Goal: Find specific page/section: Find specific page/section

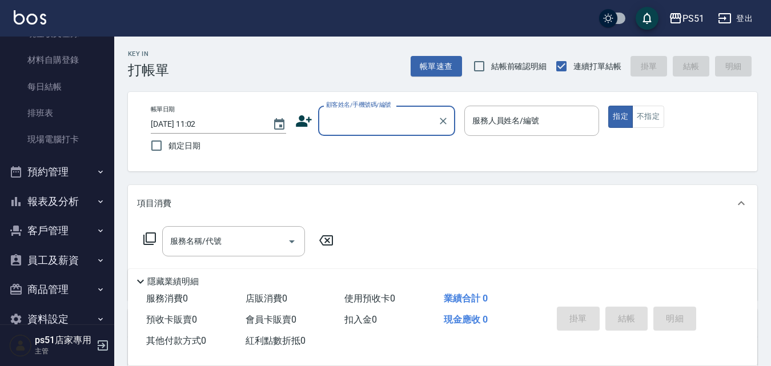
scroll to position [130, 0]
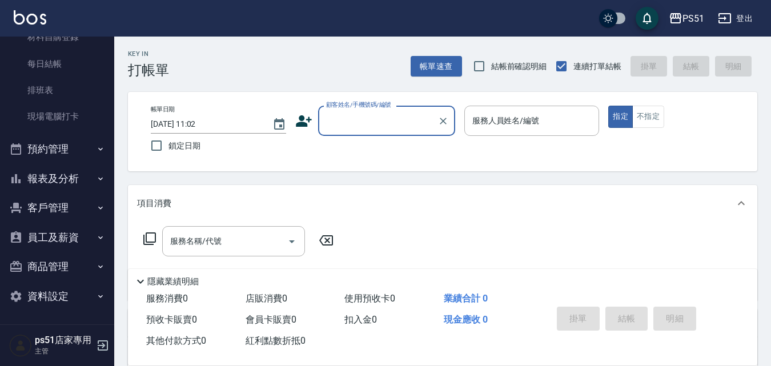
click at [87, 189] on button "報表及分析" at bounding box center [57, 179] width 105 height 30
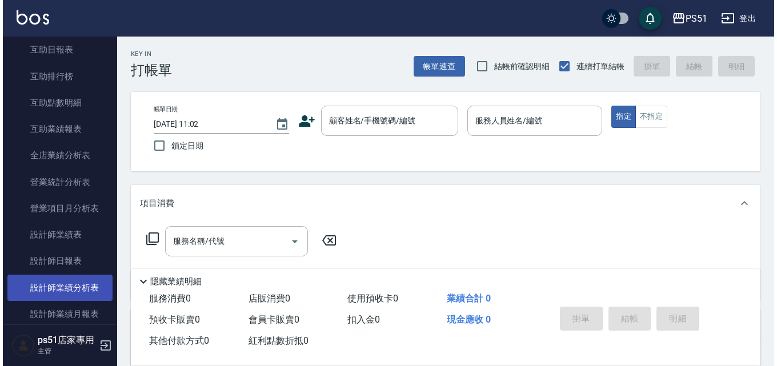
scroll to position [530, 0]
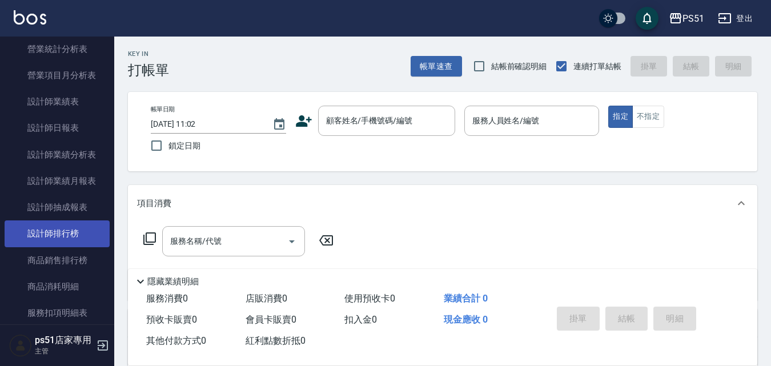
click at [91, 227] on link "設計師排行榜" at bounding box center [57, 234] width 105 height 26
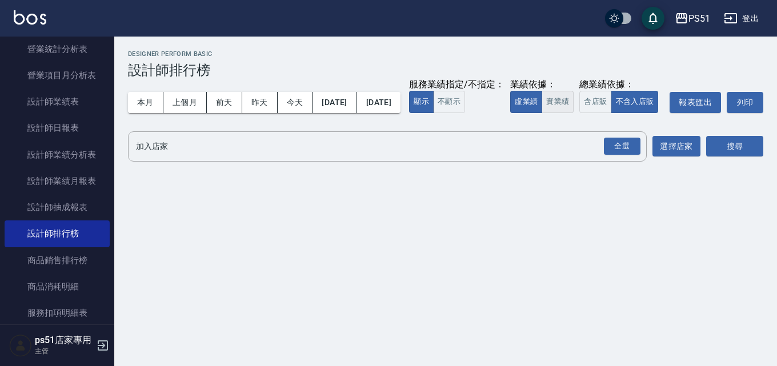
click at [542, 113] on button "實業績" at bounding box center [558, 102] width 32 height 22
click at [607, 155] on div "全選" at bounding box center [622, 147] width 37 height 18
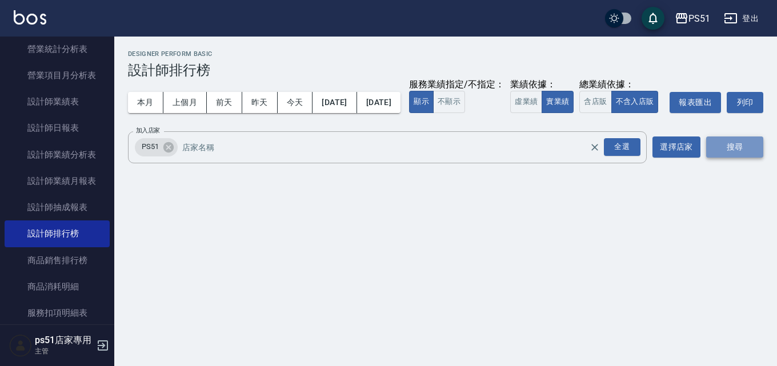
click at [740, 158] on button "搜尋" at bounding box center [734, 147] width 57 height 21
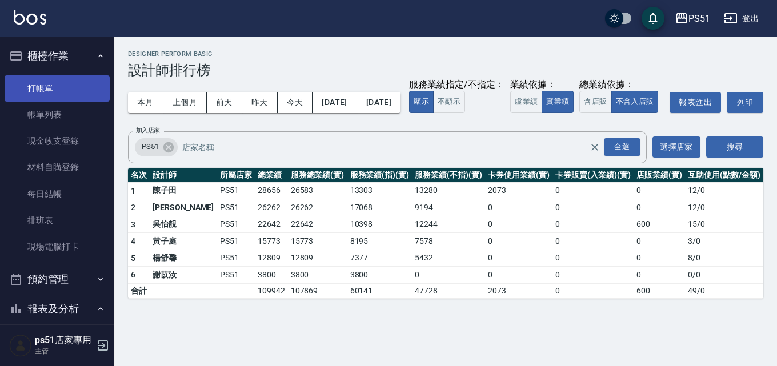
click at [55, 94] on link "打帳單" at bounding box center [57, 88] width 105 height 26
